Goal: Information Seeking & Learning: Learn about a topic

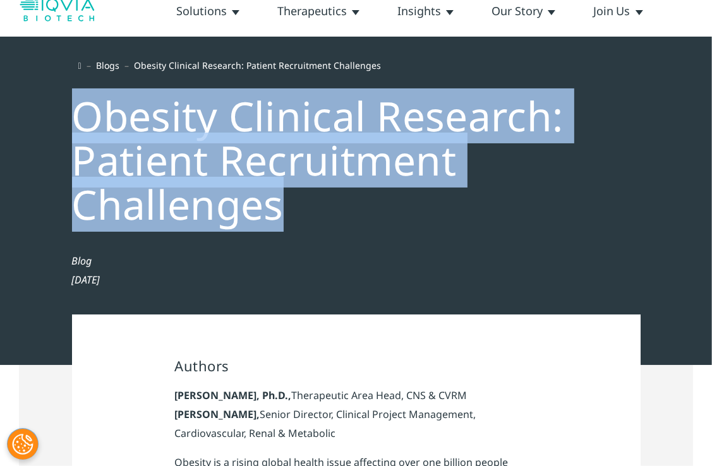
drag, startPoint x: 72, startPoint y: 112, endPoint x: 274, endPoint y: 210, distance: 224.9
click at [274, 210] on div "Obesity Clinical Research: Patient Recruitment Challenges" at bounding box center [356, 156] width 594 height 165
copy div "Obesity Clinical Research: Patient Recruitment Challenges"
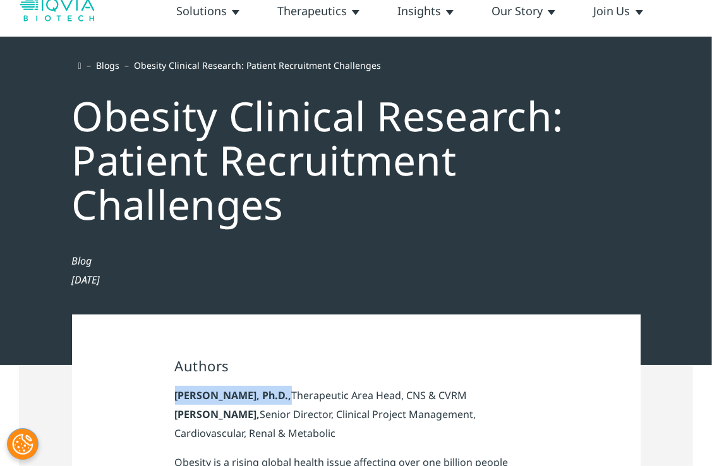
drag, startPoint x: 172, startPoint y: 394, endPoint x: 289, endPoint y: 393, distance: 116.9
copy strong "[PERSON_NAME], Ph.D"
drag, startPoint x: 175, startPoint y: 413, endPoint x: 238, endPoint y: 417, distance: 63.3
click at [238, 417] on strong "[PERSON_NAME]," at bounding box center [217, 415] width 85 height 14
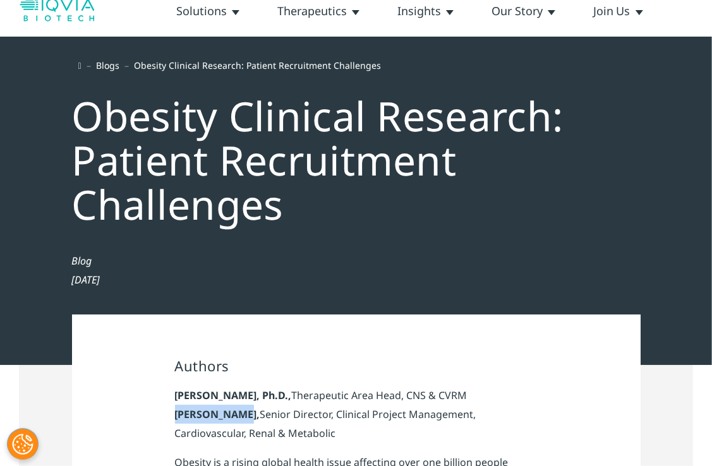
copy strong "[PERSON_NAME]"
drag, startPoint x: 297, startPoint y: 397, endPoint x: 470, endPoint y: 390, distance: 173.2
click at [470, 390] on p "[PERSON_NAME], Ph.D., Therapeutic Area Head, CNS & CVRM [PERSON_NAME], Senior D…" at bounding box center [356, 419] width 363 height 67
copy p "Therapeutic Area Head, CNS & CVRM"
drag, startPoint x: 245, startPoint y: 413, endPoint x: 265, endPoint y: 433, distance: 29.0
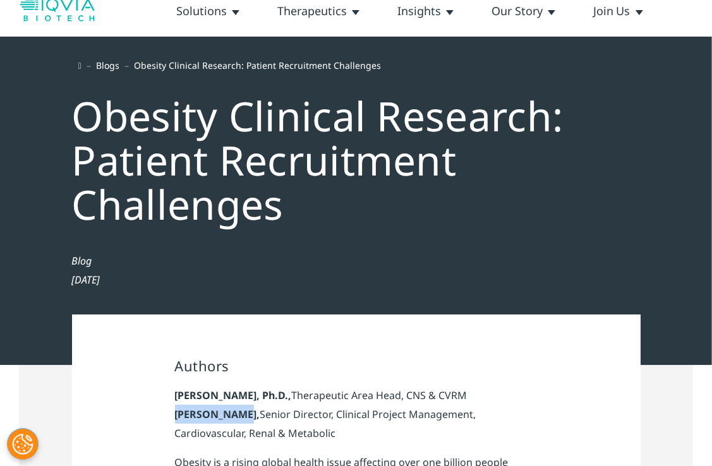
click at [265, 433] on p "[PERSON_NAME], Ph.D., Therapeutic Area Head, CNS & CVRM [PERSON_NAME], Senior D…" at bounding box center [356, 419] width 363 height 67
copy p "Senior Director, Clinical Project Management, Cardiovascular, Renal & Metabolic"
